Goal: Information Seeking & Learning: Learn about a topic

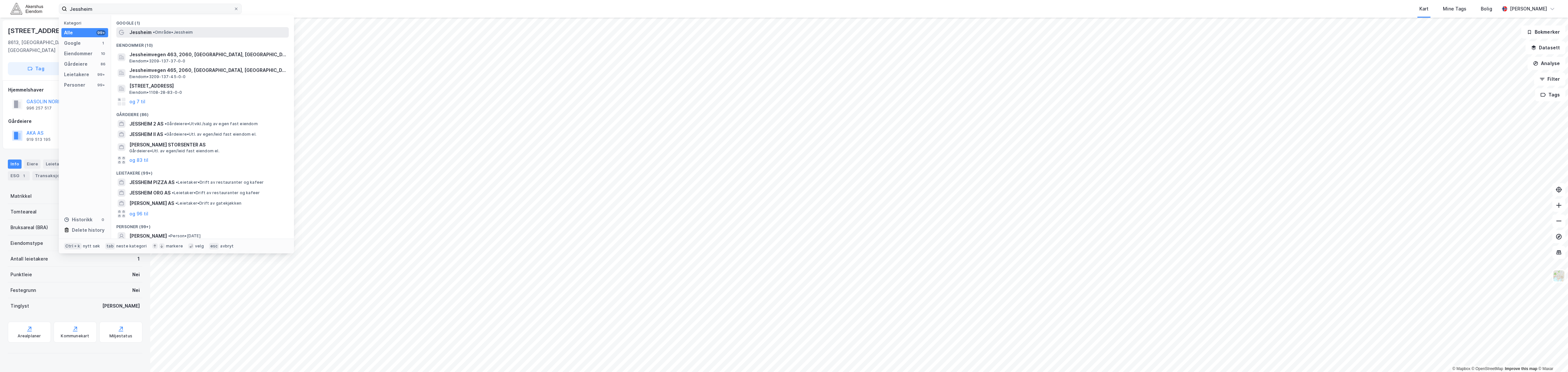
type input "Jessheim"
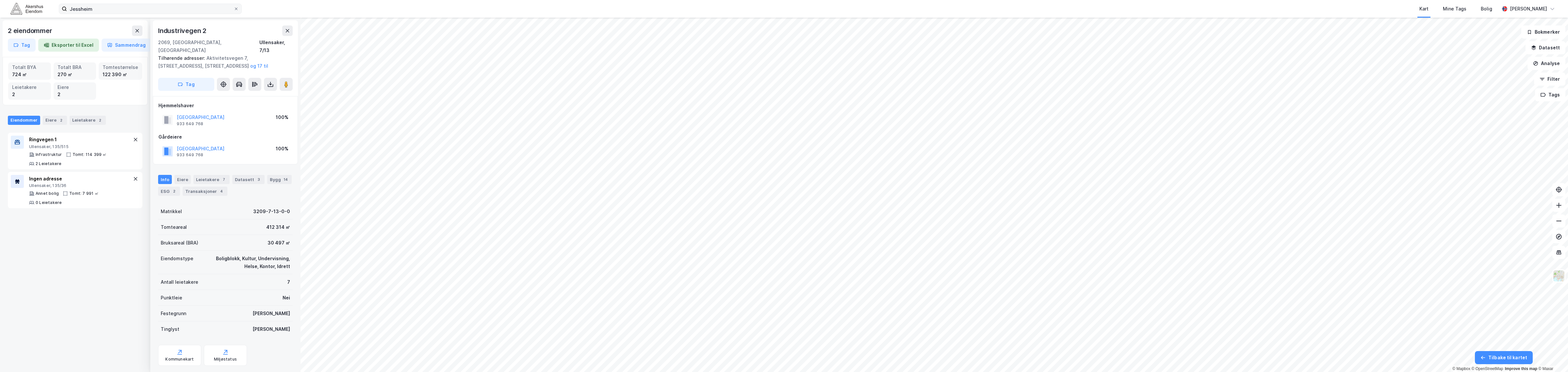
click at [112, 13] on div "Jessheim Kart Mine Tags Bolig [PERSON_NAME]" at bounding box center [784, 9] width 1568 height 18
click at [125, 2] on div "Jessheim Kart Mine Tags Bolig [PERSON_NAME]" at bounding box center [784, 9] width 1568 height 18
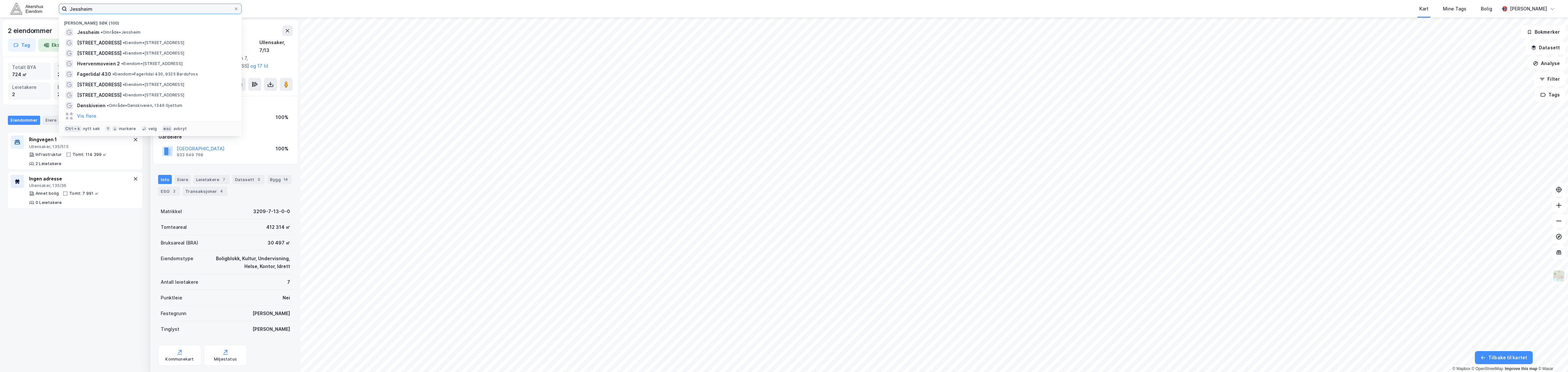
click at [119, 10] on input "Jessheim" at bounding box center [150, 9] width 167 height 10
click at [107, 32] on span "• Område • [GEOGRAPHIC_DATA]" at bounding box center [120, 32] width 40 height 5
